Goal: Task Accomplishment & Management: Use online tool/utility

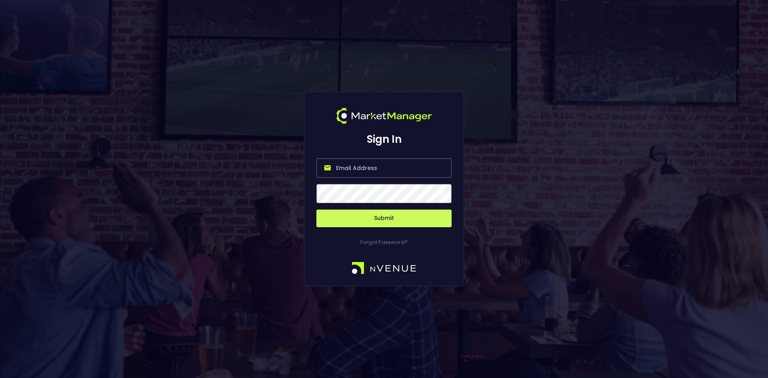
click at [360, 172] on input "email" at bounding box center [383, 167] width 135 height 19
type input "[EMAIL_ADDRESS][DOMAIN_NAME]"
click at [365, 220] on button "Submit" at bounding box center [383, 219] width 135 height 18
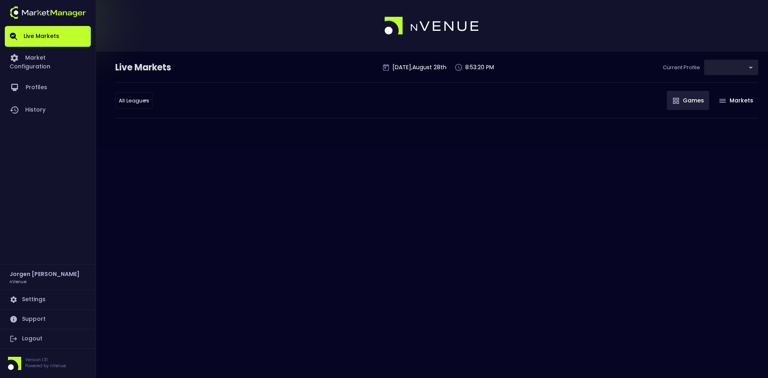
type input "0d810fa5-e353-4d9c-b11d-31f095cae871"
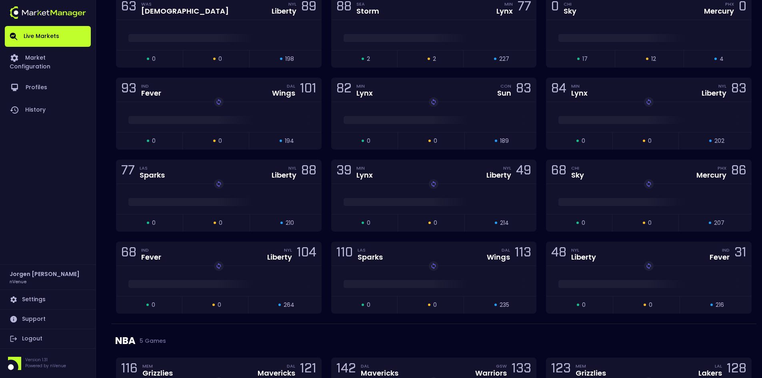
scroll to position [520, 0]
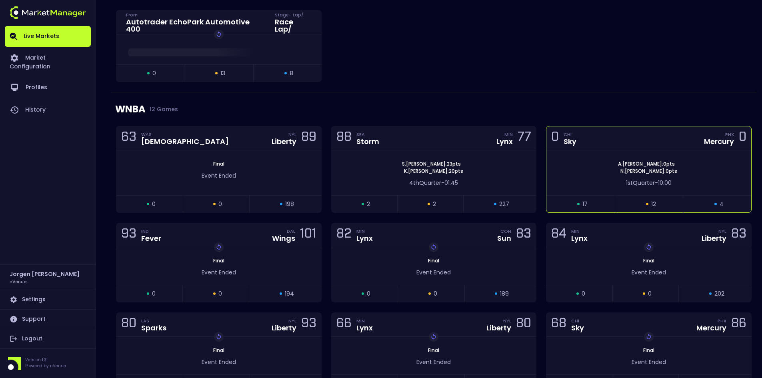
click at [621, 160] on div "[PERSON_NAME] : 0 pts [PERSON_NAME] : 0 pts 1st Quarter - 10:00" at bounding box center [648, 172] width 205 height 45
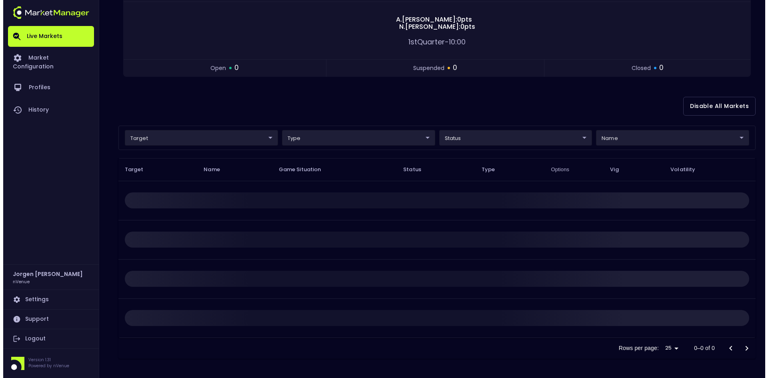
scroll to position [0, 0]
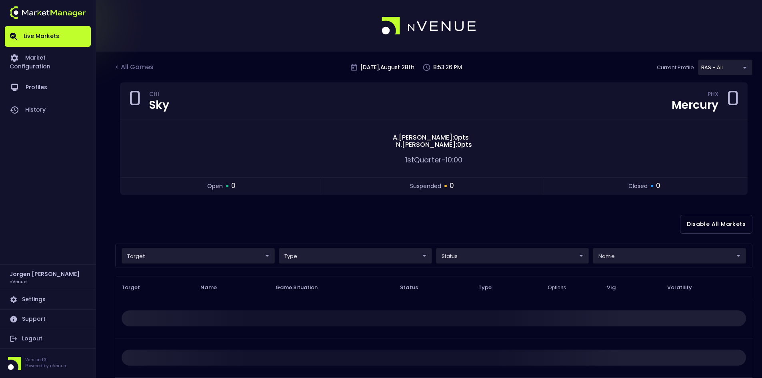
click at [200, 253] on body "Live Markets Market Configuration Profiles History [PERSON_NAME] nVenue Setting…" at bounding box center [381, 248] width 762 height 496
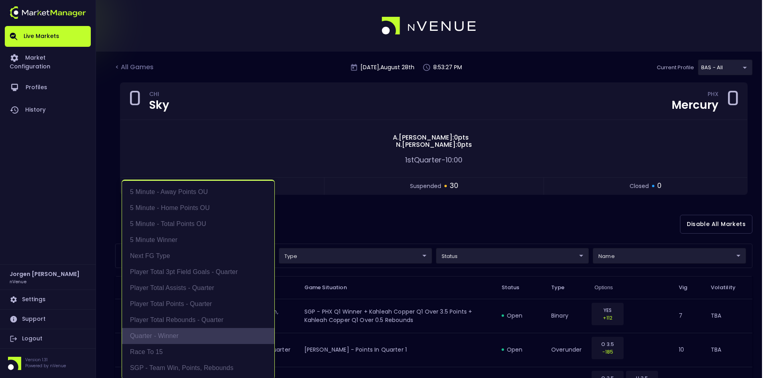
click at [163, 337] on li "Quarter - Winner" at bounding box center [198, 336] width 152 height 16
type input "Quarter - Winner"
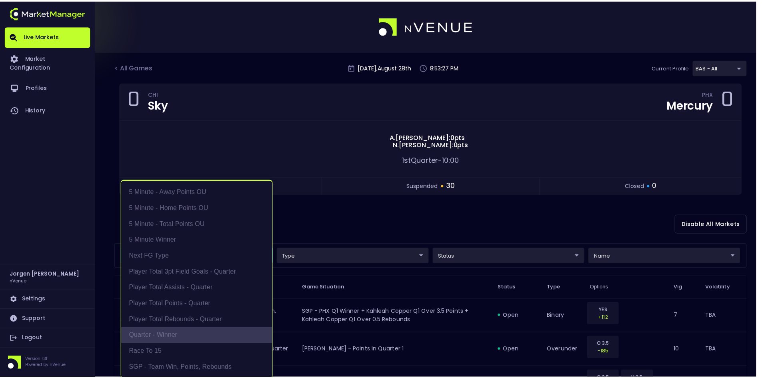
scroll to position [2, 0]
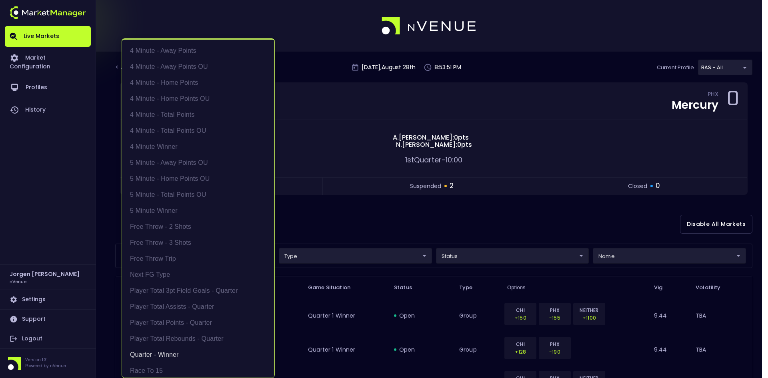
click at [405, 216] on div at bounding box center [384, 189] width 768 height 378
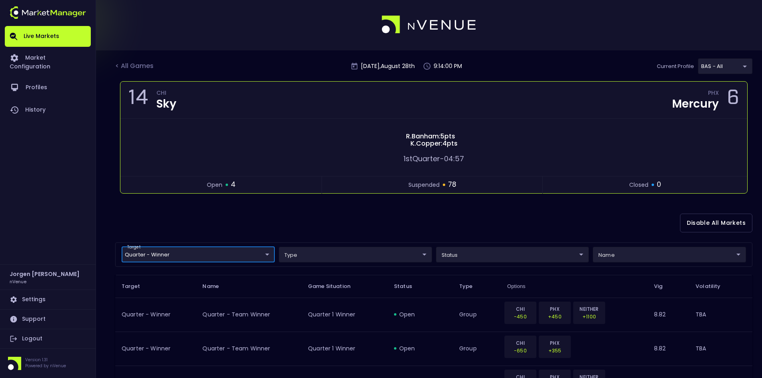
scroll to position [0, 0]
